Goal: Task Accomplishment & Management: Use online tool/utility

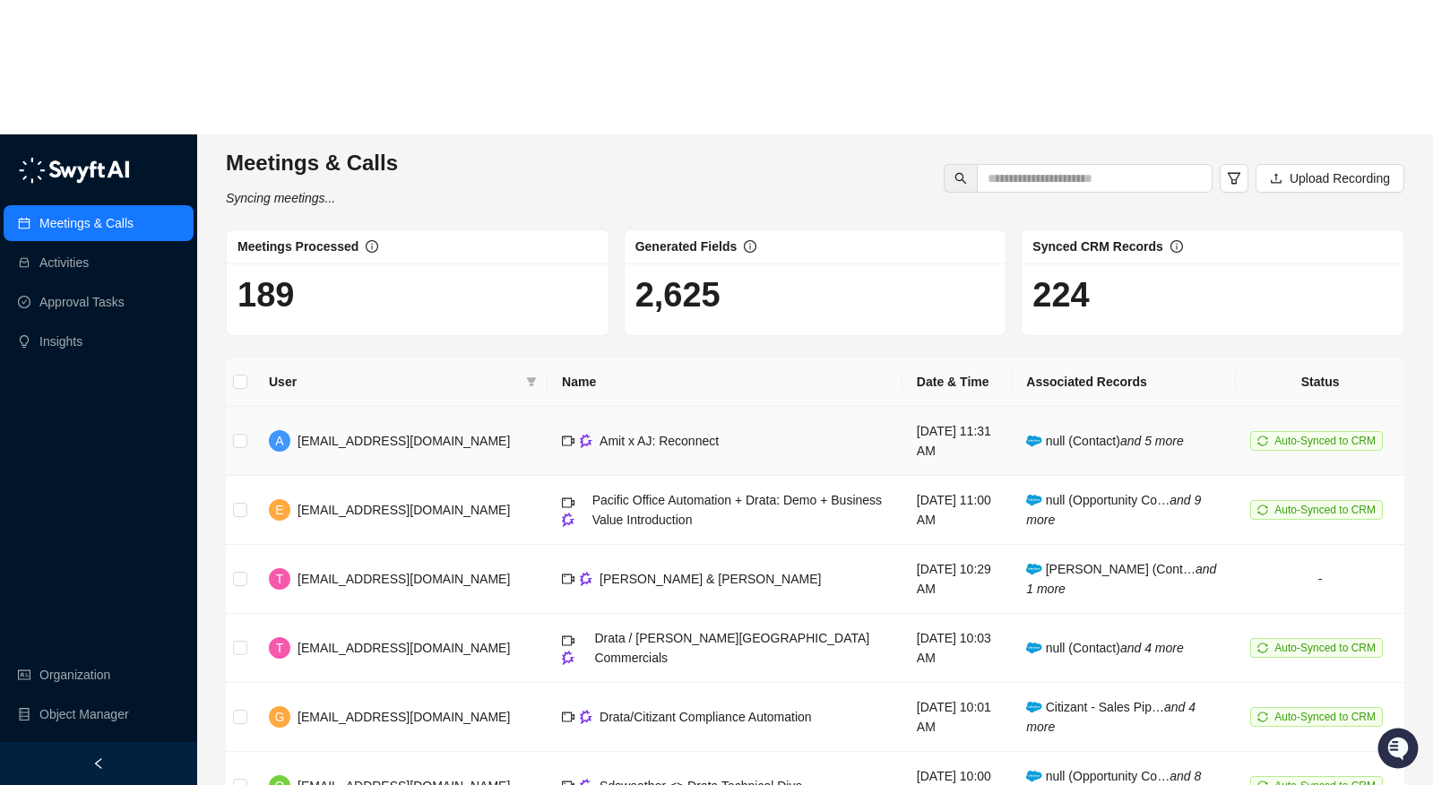
scroll to position [249, 0]
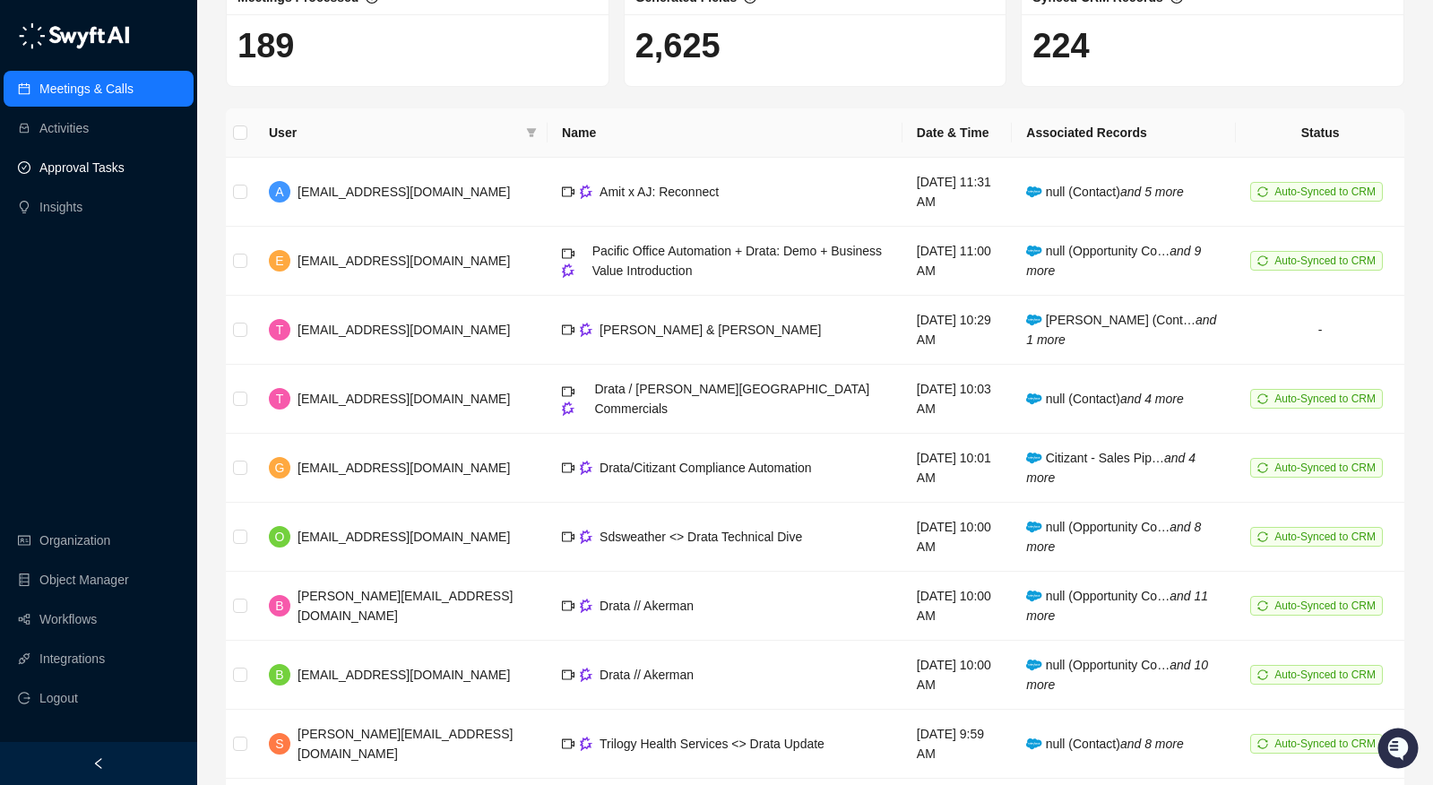
click at [97, 155] on link "Approval Tasks" at bounding box center [81, 168] width 85 height 36
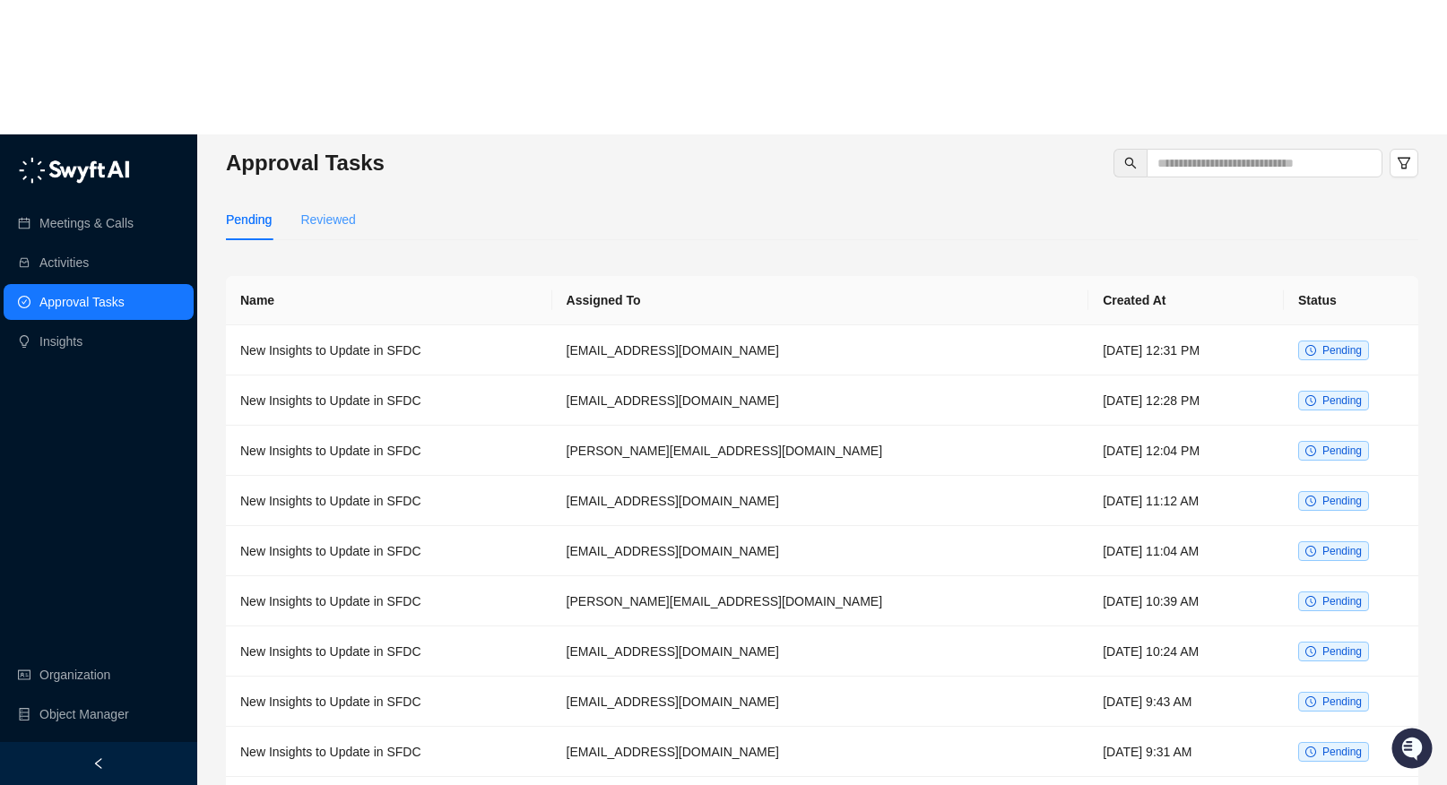
click at [305, 199] on div "Reviewed" at bounding box center [327, 219] width 55 height 41
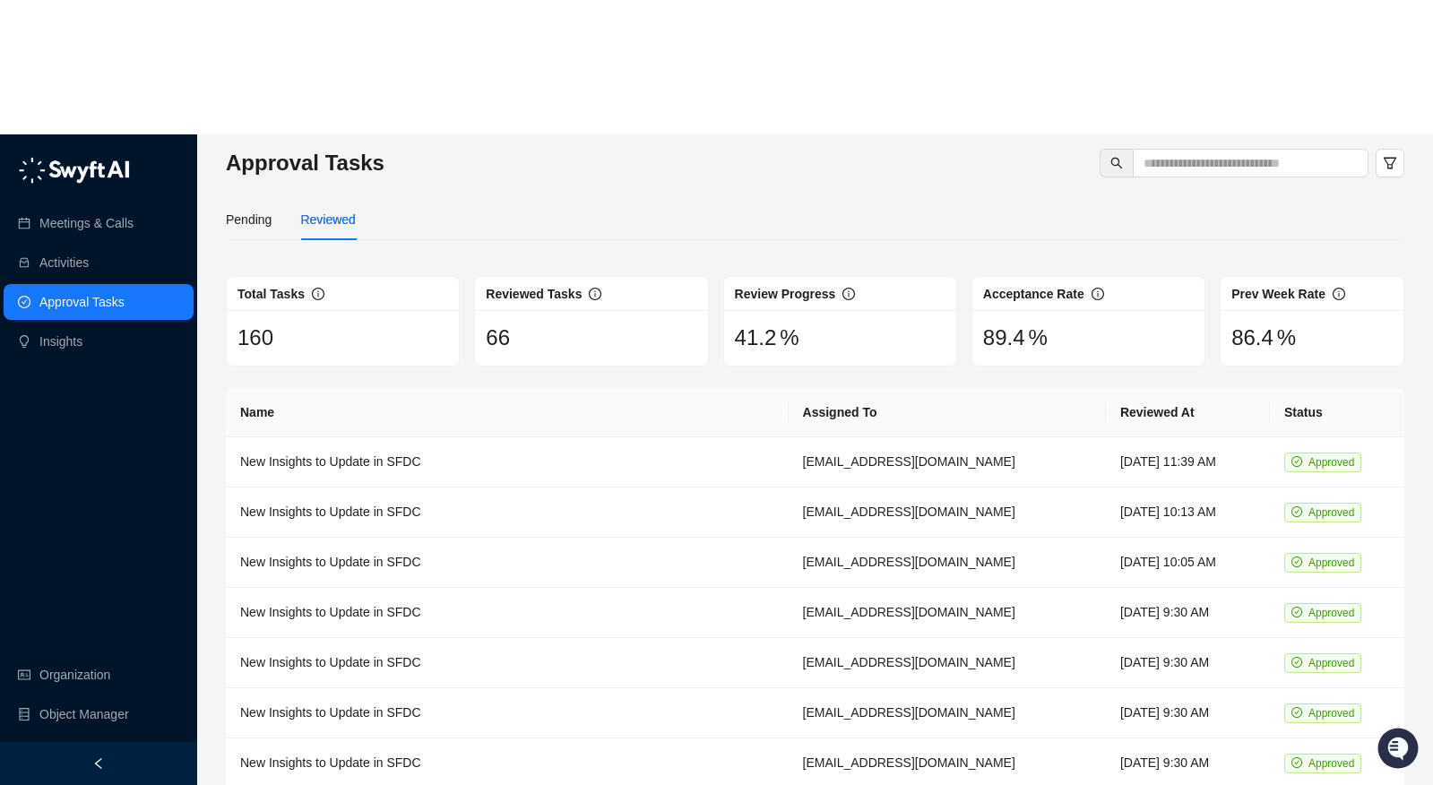
click at [281, 199] on div "Pending Reviewed" at bounding box center [291, 219] width 130 height 41
click at [272, 210] on div "Pending" at bounding box center [249, 220] width 46 height 20
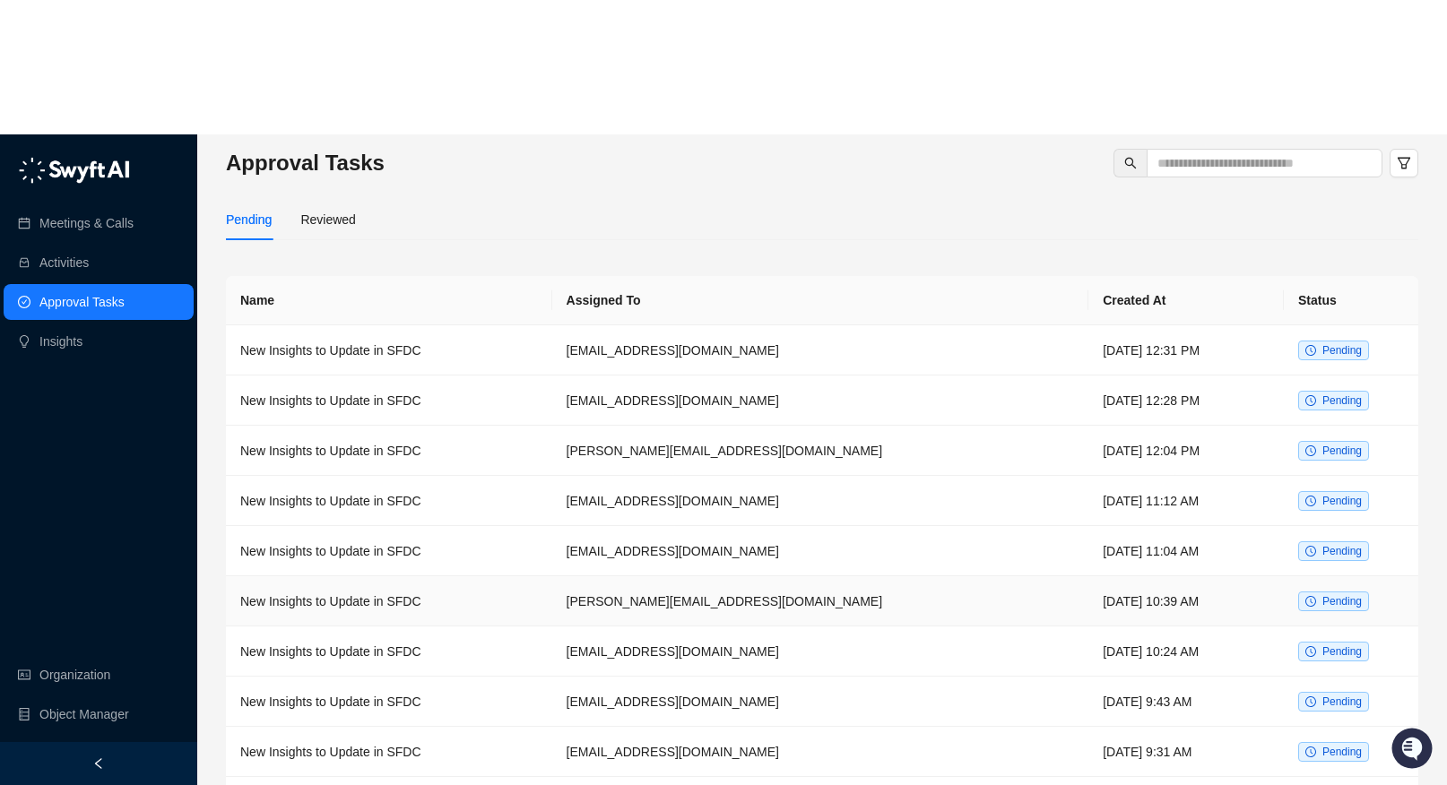
click at [427, 576] on td "New Insights to Update in SFDC" at bounding box center [389, 601] width 326 height 50
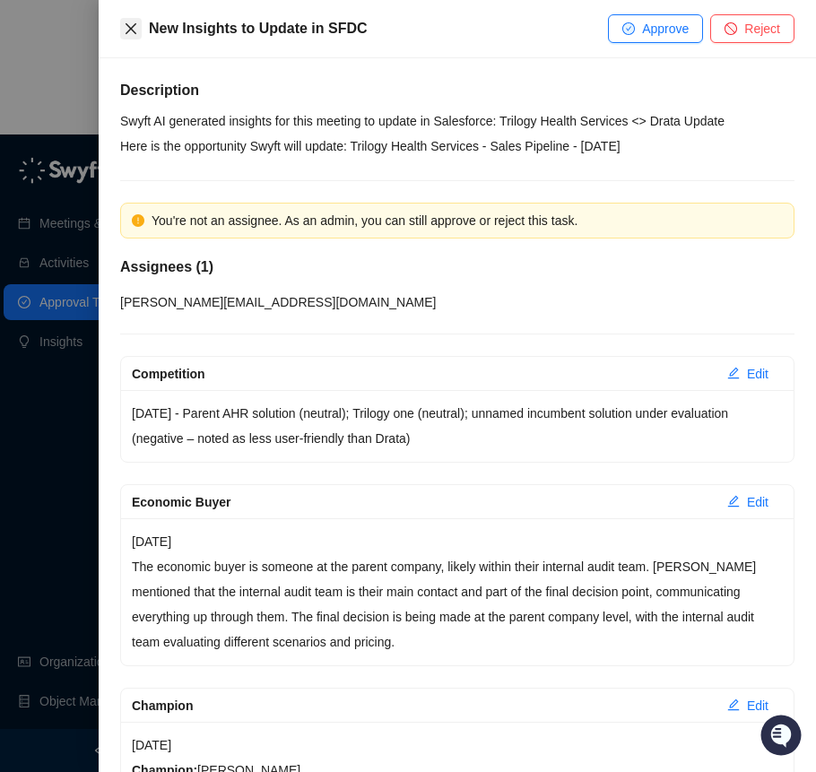
click at [127, 28] on icon "close" at bounding box center [131, 29] width 14 height 14
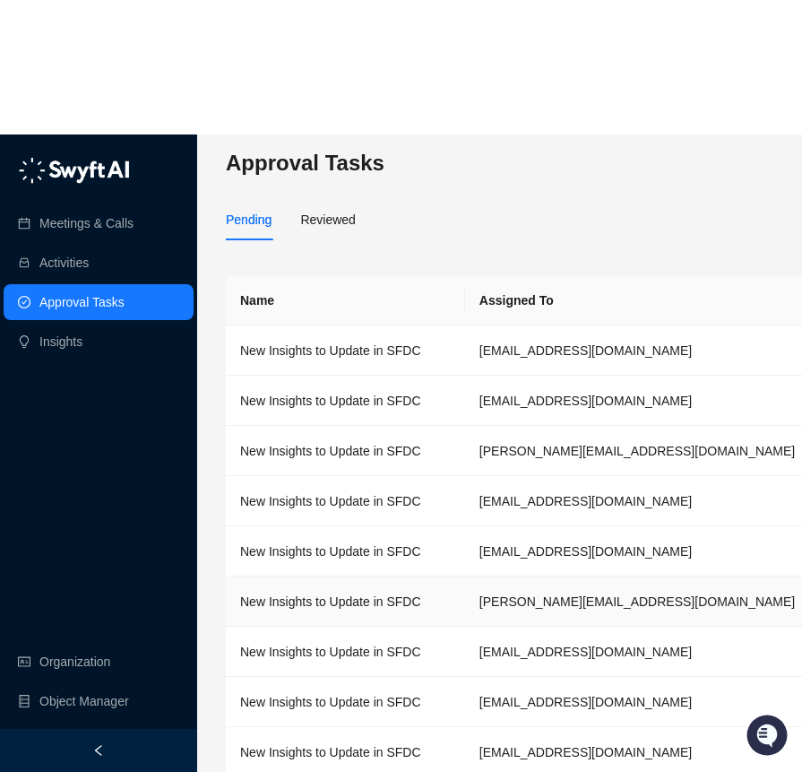
click at [429, 576] on td "New Insights to Update in SFDC" at bounding box center [345, 601] width 239 height 50
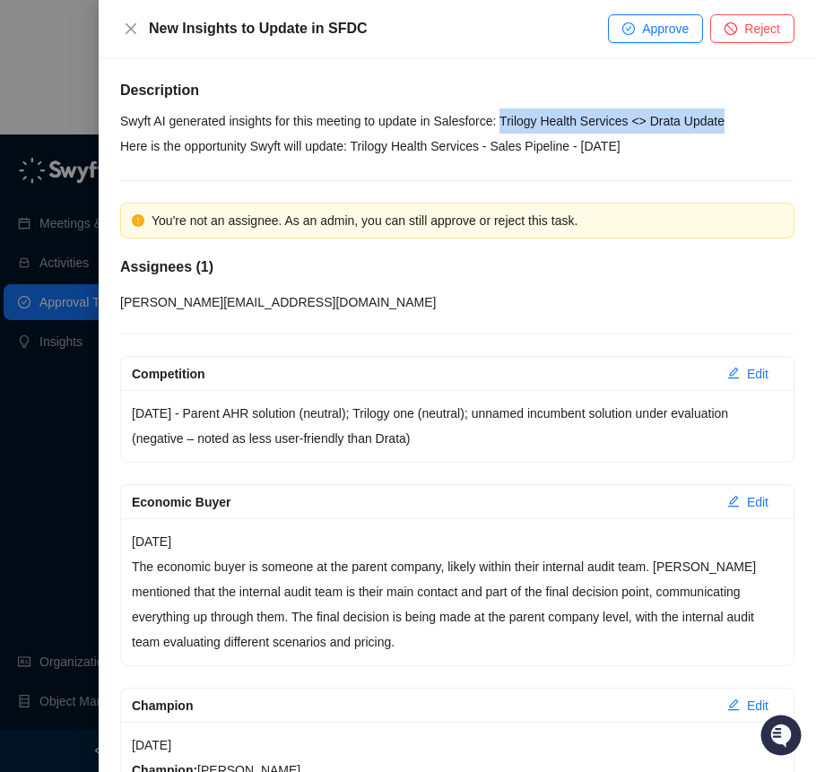
drag, startPoint x: 519, startPoint y: 117, endPoint x: 760, endPoint y: 119, distance: 241.1
click at [760, 119] on p "Swyft AI generated insights for this meeting to update in Salesforce: Trilogy H…" at bounding box center [457, 120] width 674 height 25
copy p "Trilogy Health Services <> Drata Update"
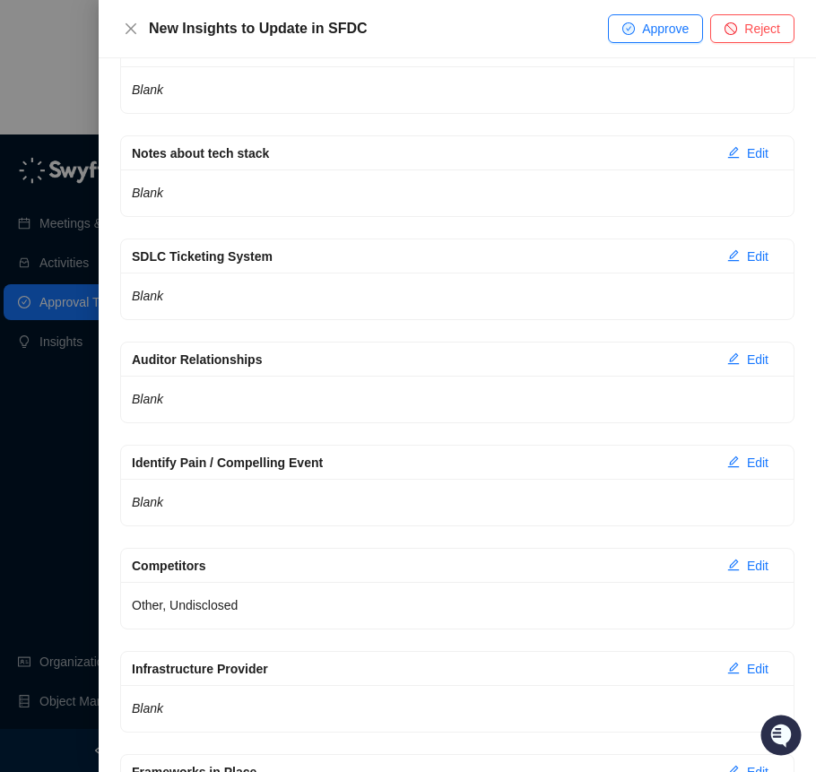
scroll to position [2290, 0]
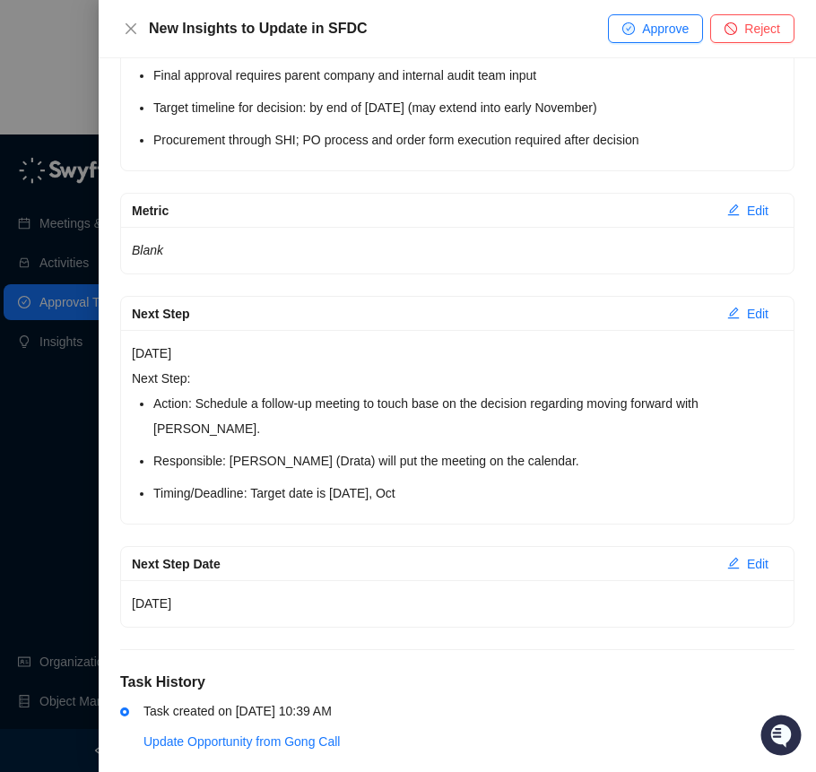
click at [212, 592] on div "[DATE]" at bounding box center [457, 603] width 672 height 47
